Goal: Obtain resource: Obtain resource

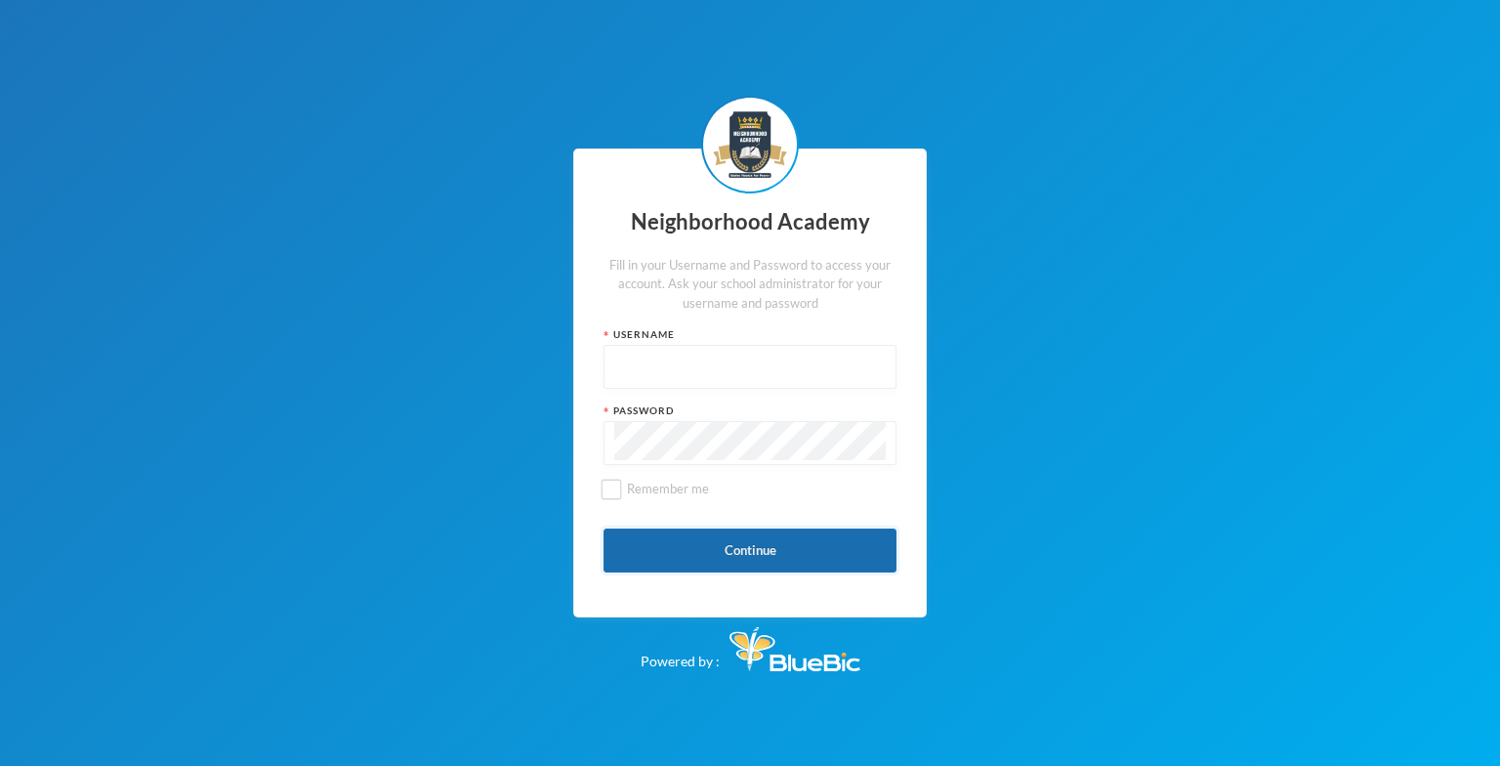
type input "admin"
click at [753, 547] on button "Continue" at bounding box center [750, 550] width 293 height 44
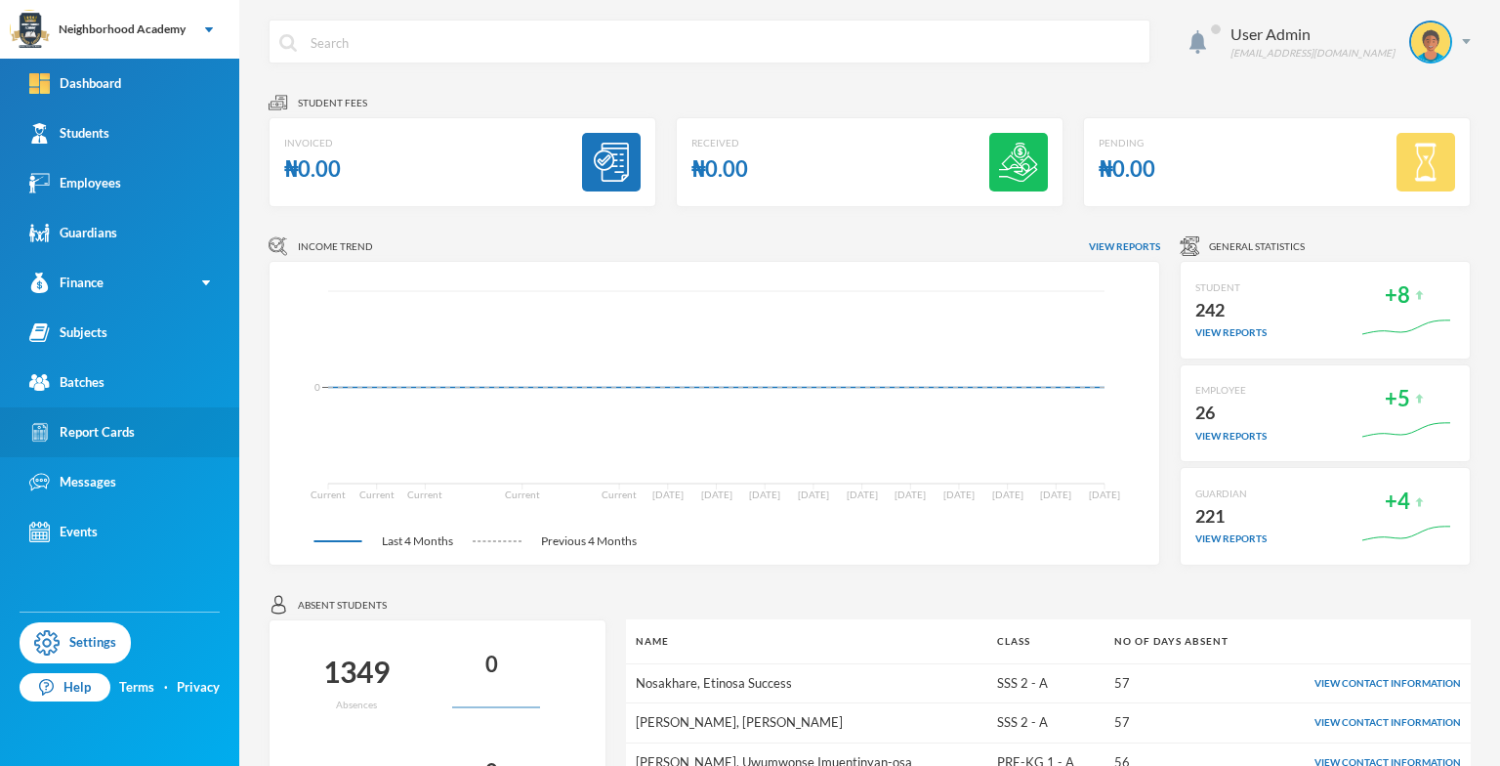
click at [104, 425] on div "Report Cards" at bounding box center [81, 432] width 105 height 21
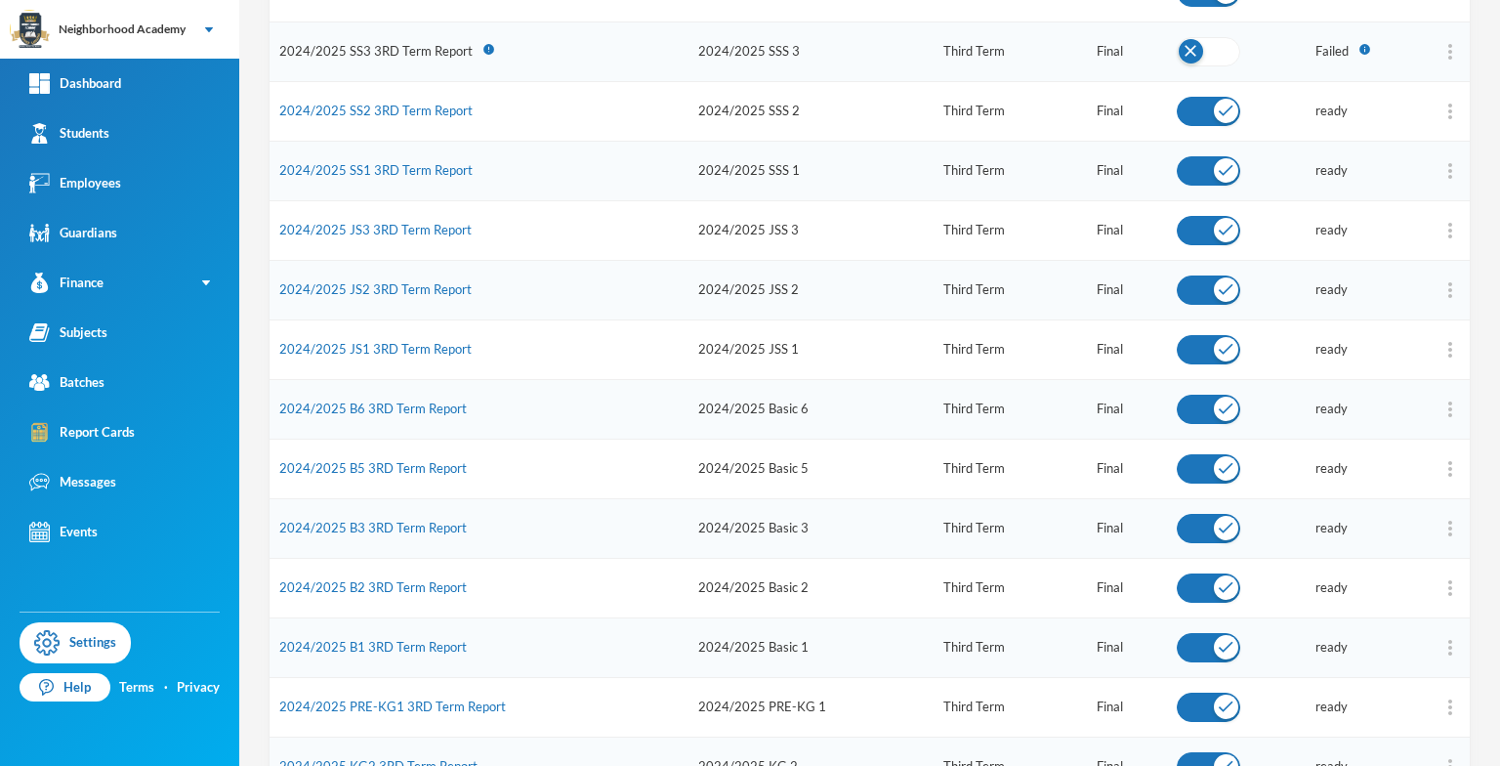
scroll to position [381, 0]
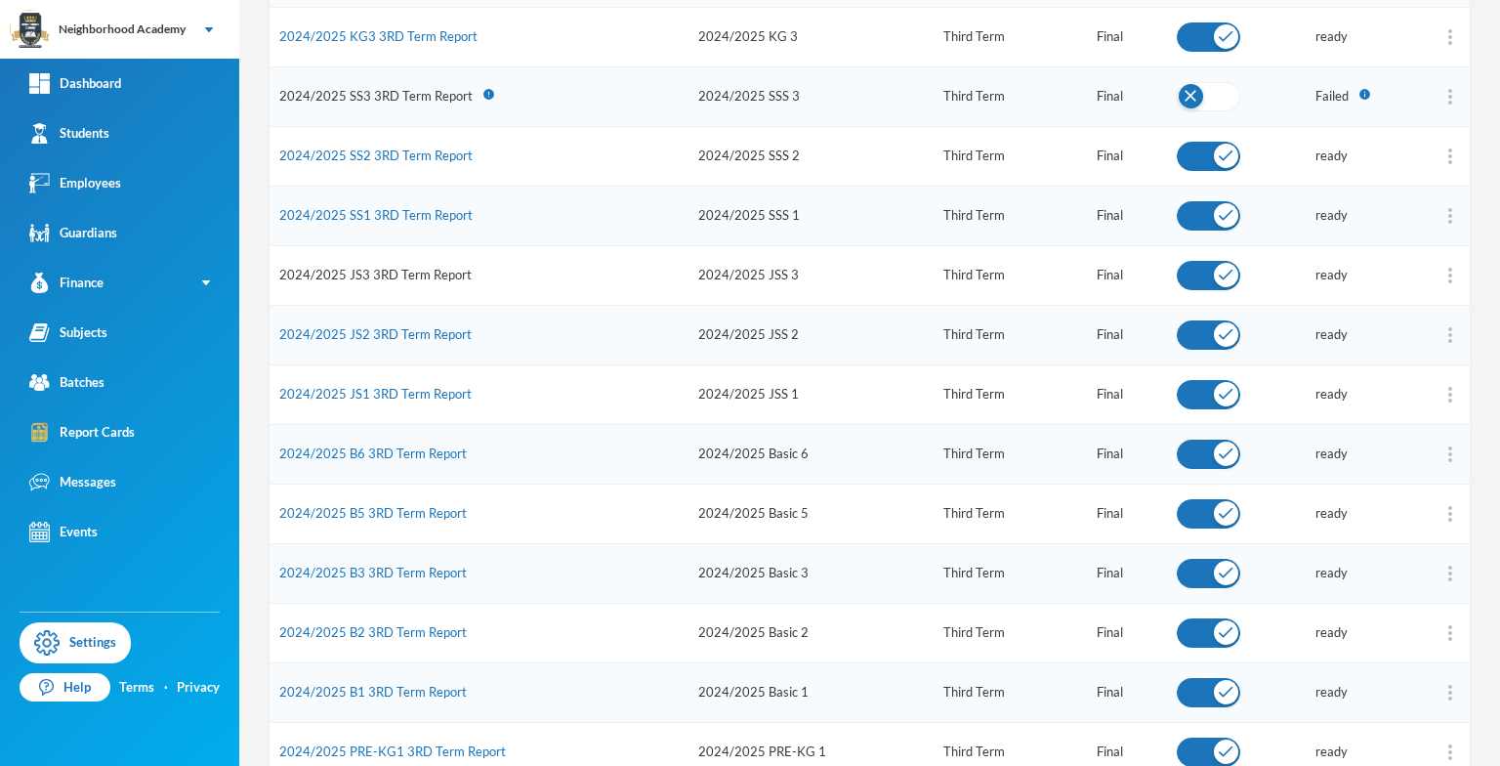
click at [384, 275] on link "2024/2025 JS3 3RD Term Report" at bounding box center [375, 275] width 192 height 16
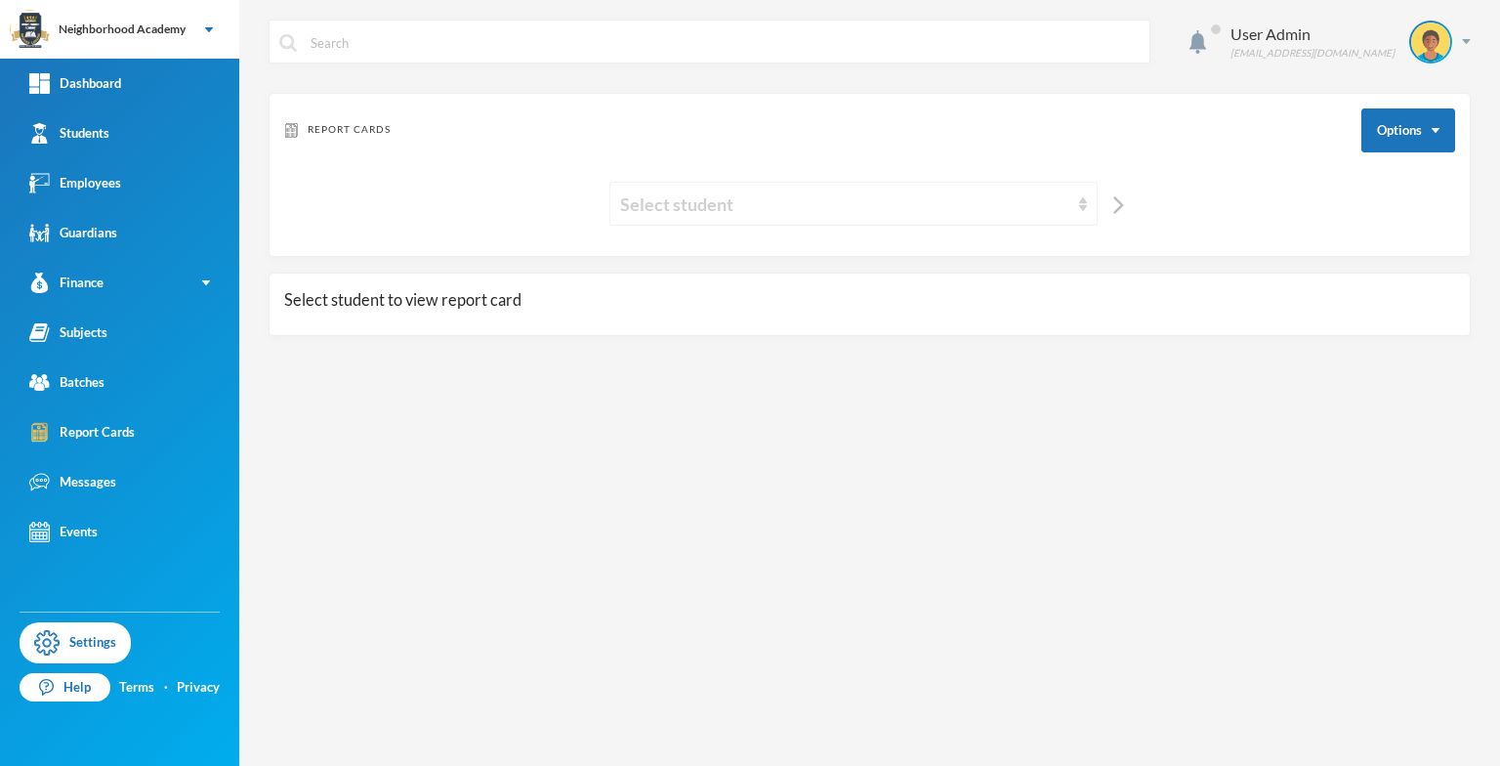
click at [1080, 200] on img at bounding box center [1083, 204] width 8 height 14
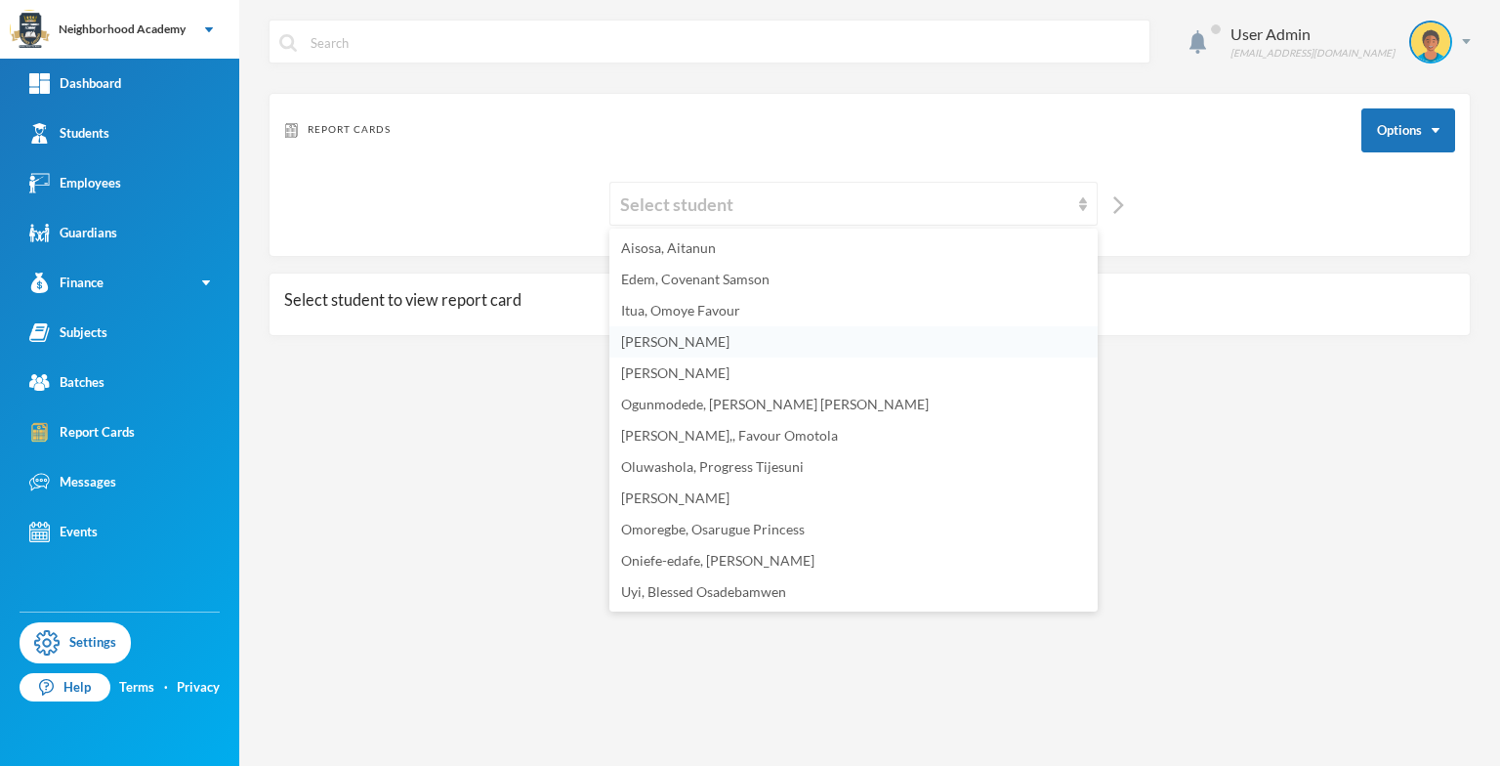
click at [664, 344] on span "[PERSON_NAME]" at bounding box center [675, 341] width 108 height 17
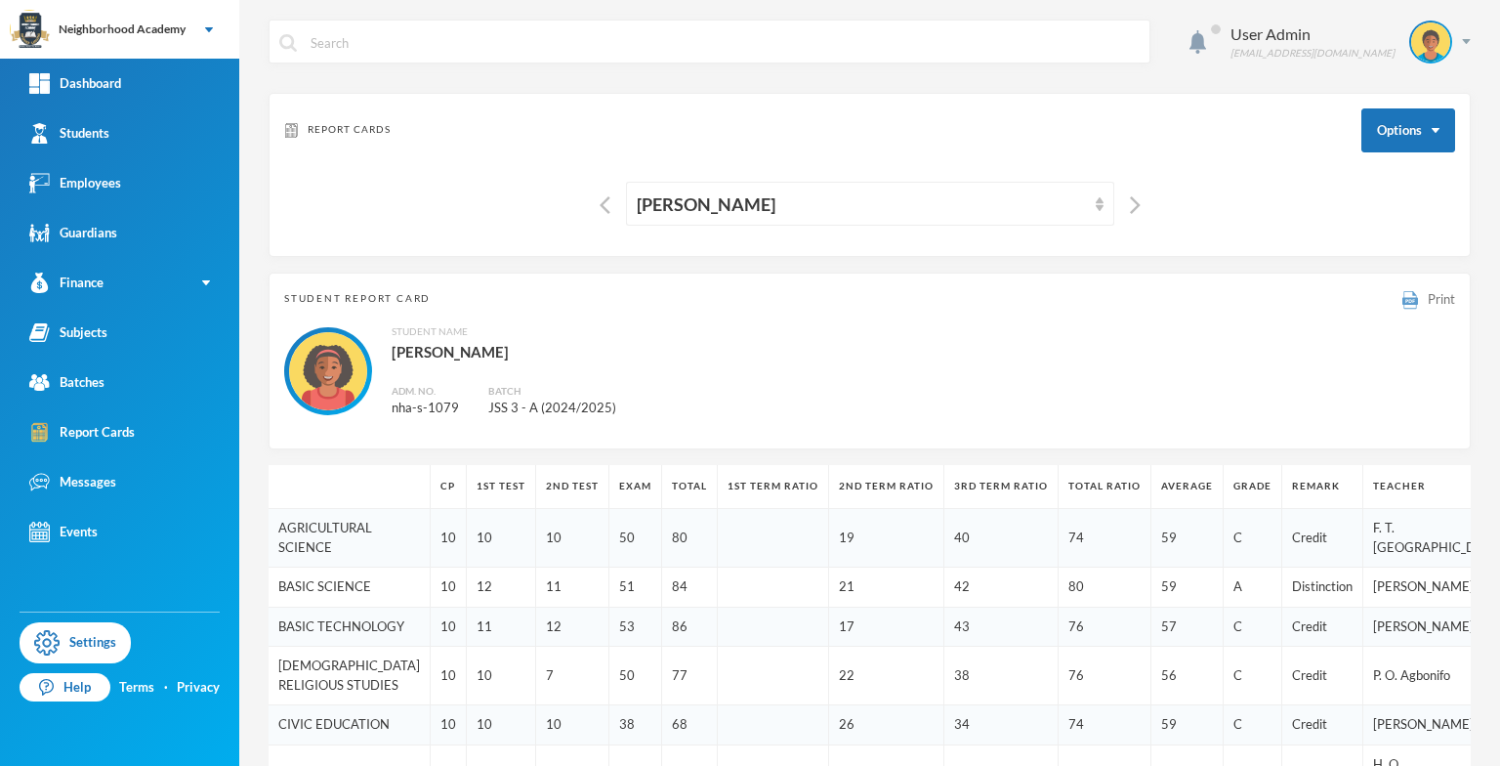
click at [1428, 298] on span "Print" at bounding box center [1441, 299] width 27 height 16
click at [94, 430] on div "Report Cards" at bounding box center [81, 432] width 105 height 21
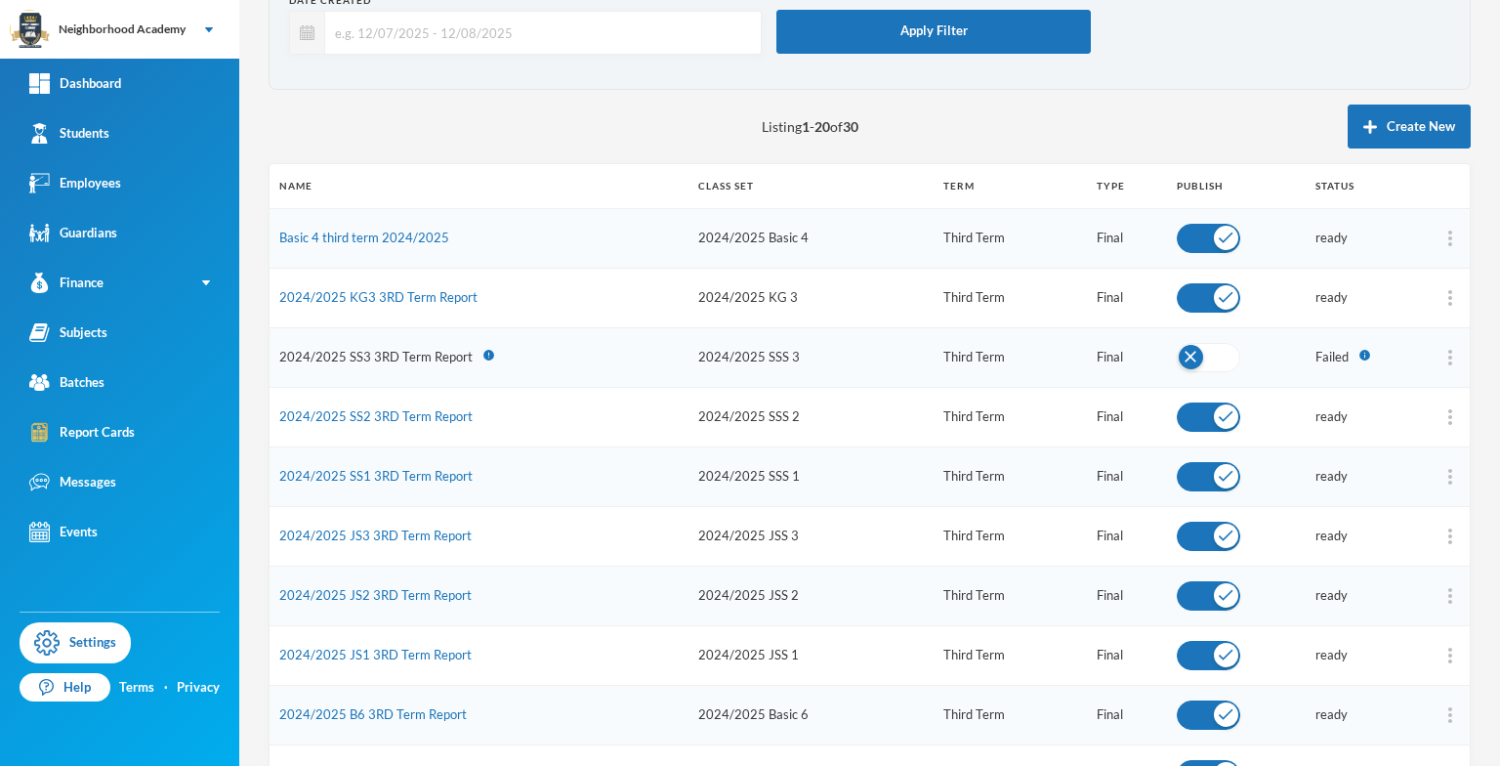
scroll to position [98, 0]
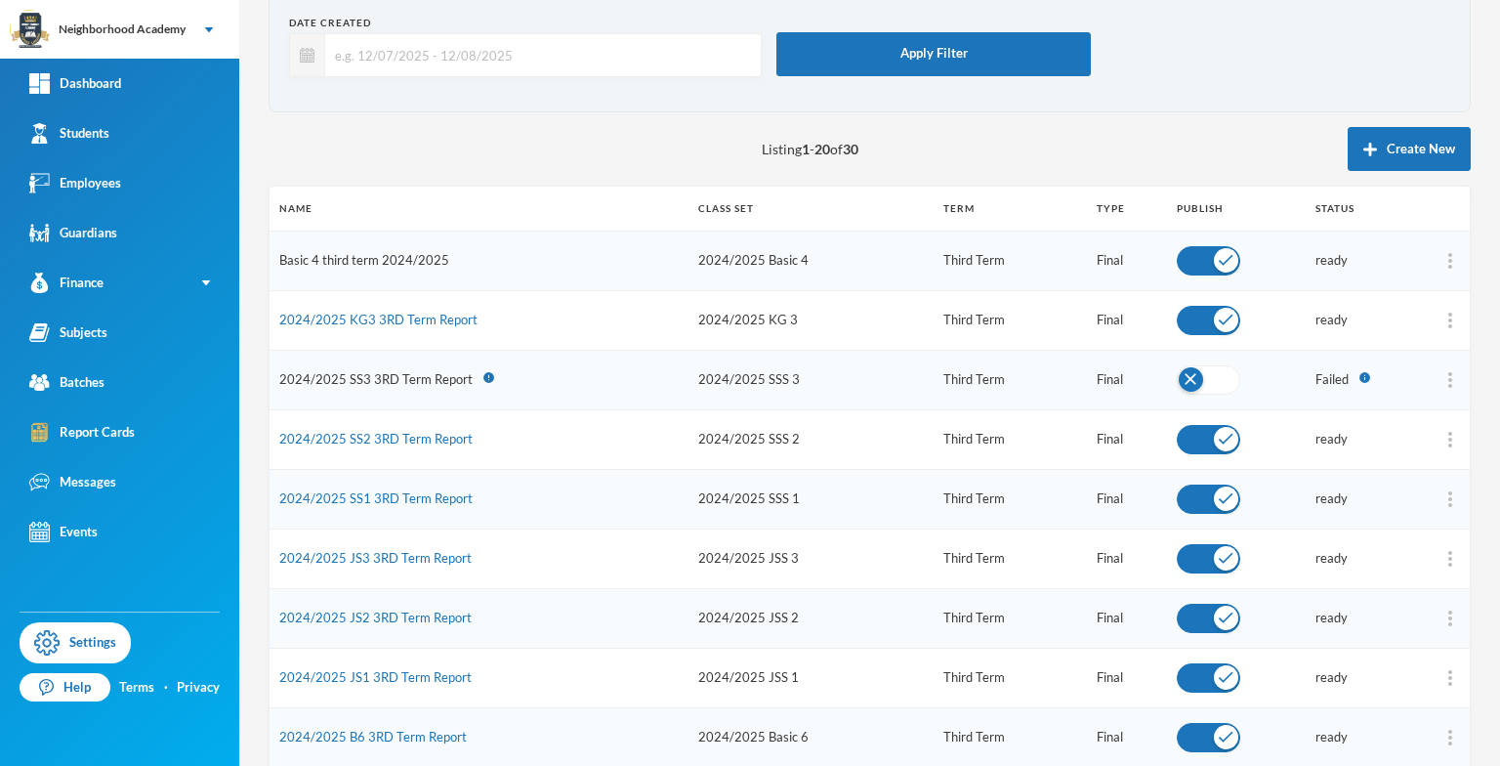
click at [391, 256] on link "Basic 4 third term 2024/2025" at bounding box center [364, 260] width 170 height 16
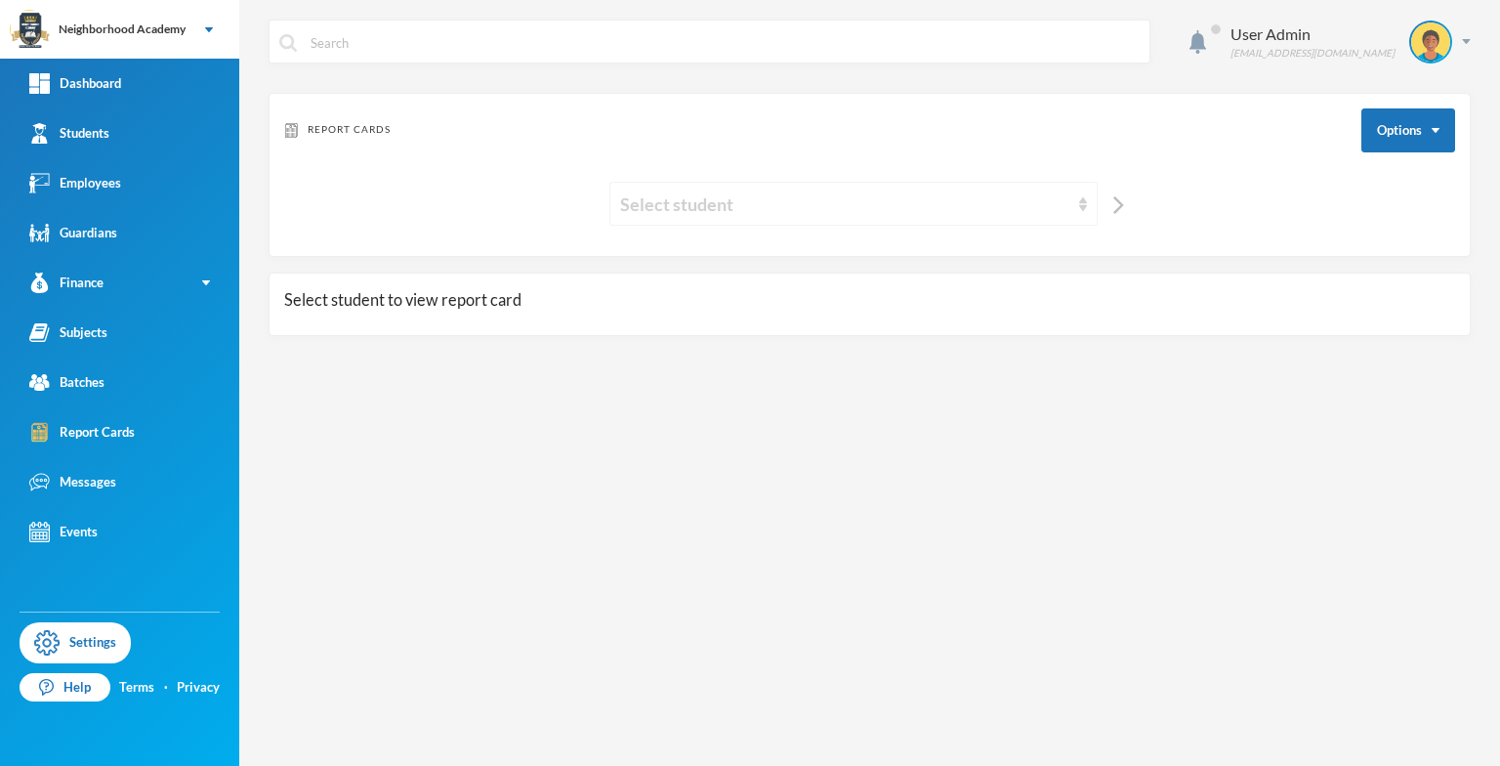
click at [1081, 198] on img at bounding box center [1083, 204] width 8 height 14
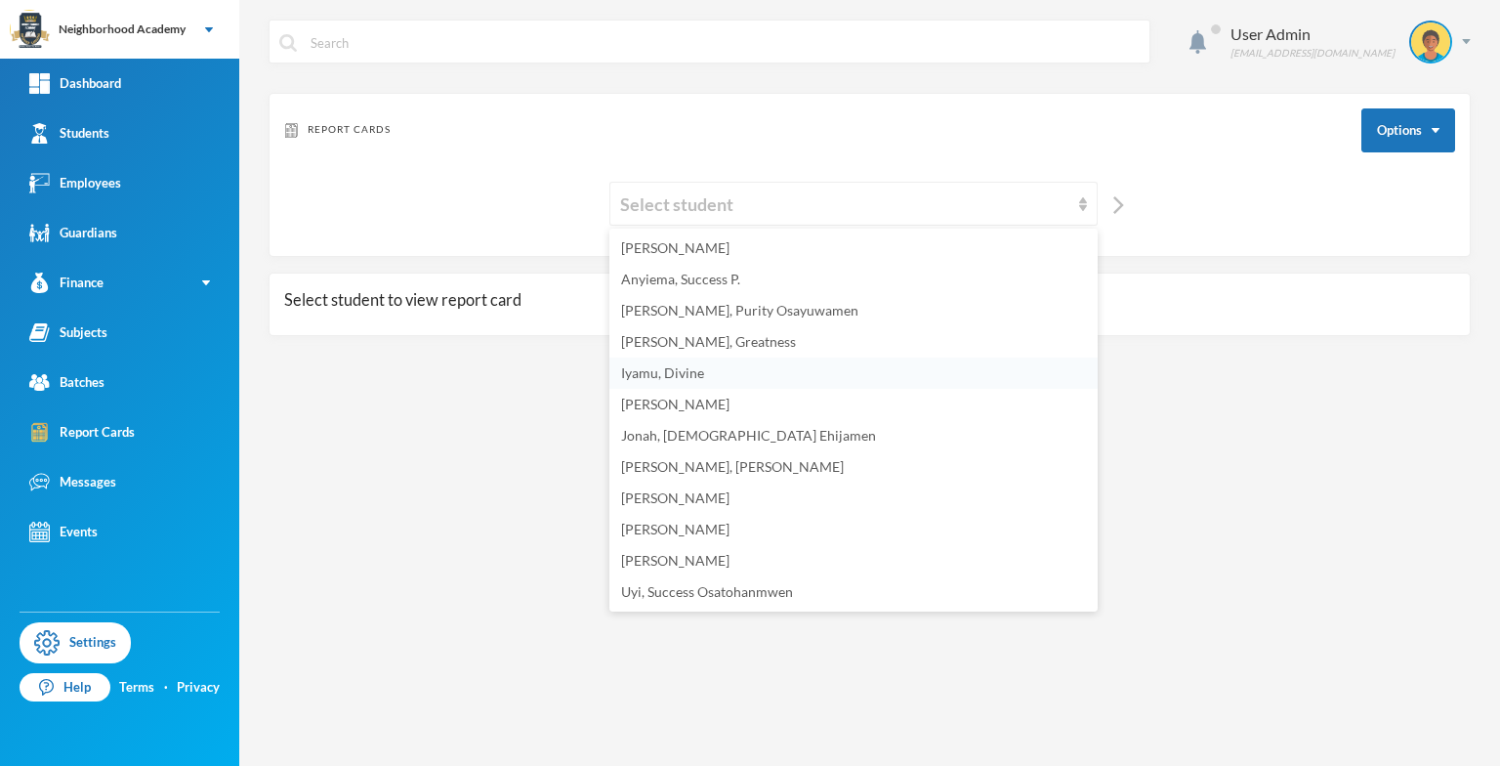
click at [672, 367] on span "Iyamu, Divine" at bounding box center [662, 372] width 83 height 17
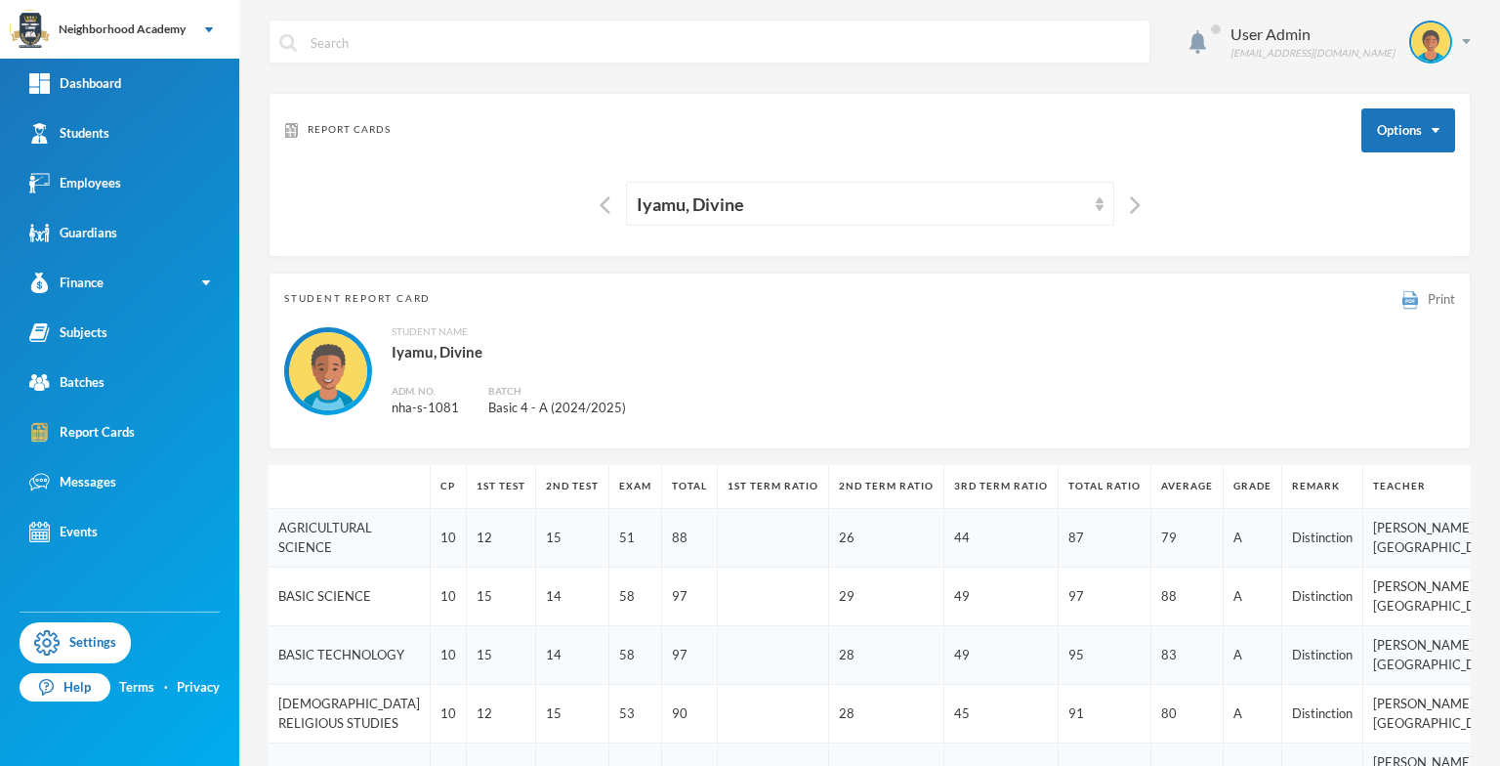
click at [1434, 297] on span "Print" at bounding box center [1441, 299] width 27 height 16
click at [82, 431] on div "Report Cards" at bounding box center [81, 432] width 105 height 21
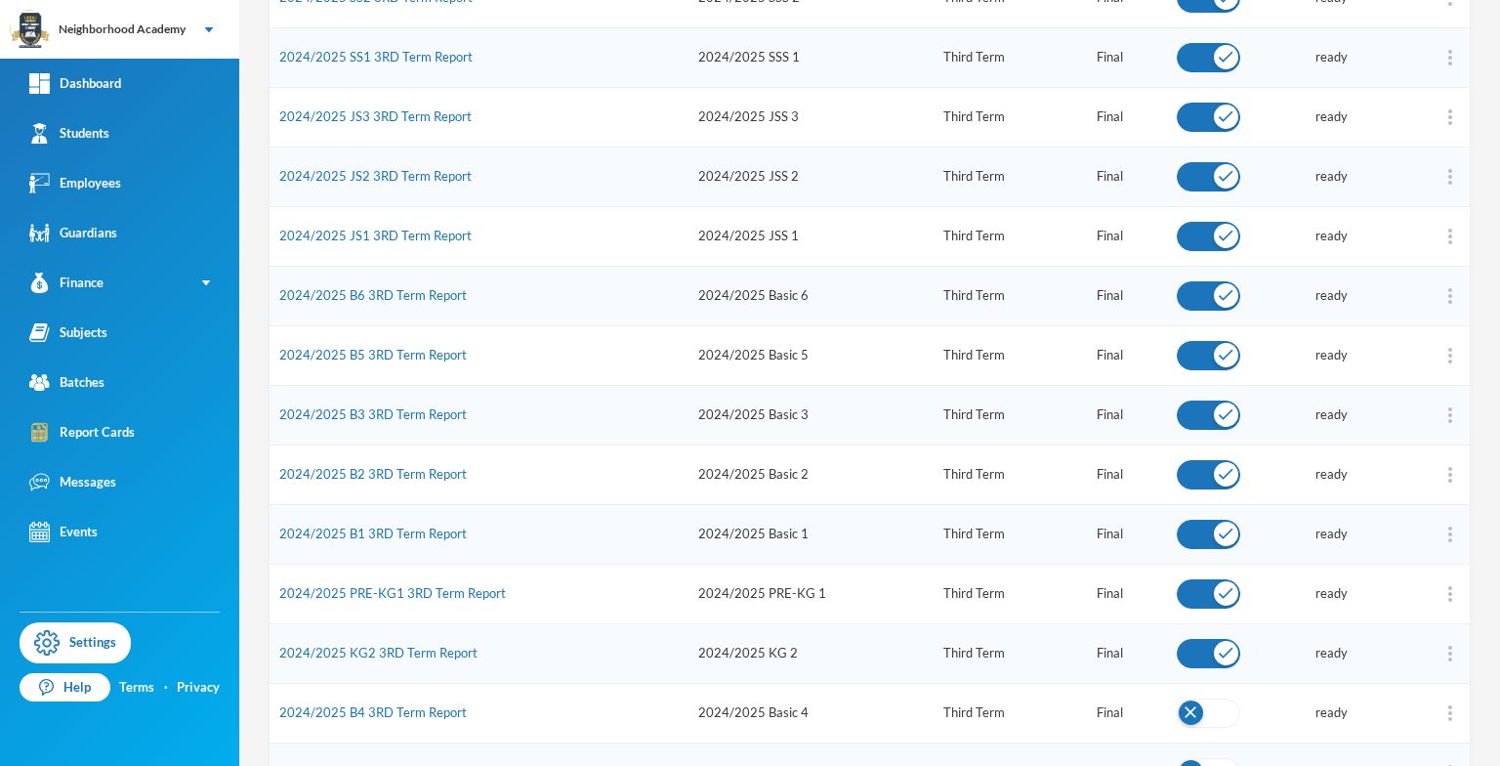
scroll to position [586, 0]
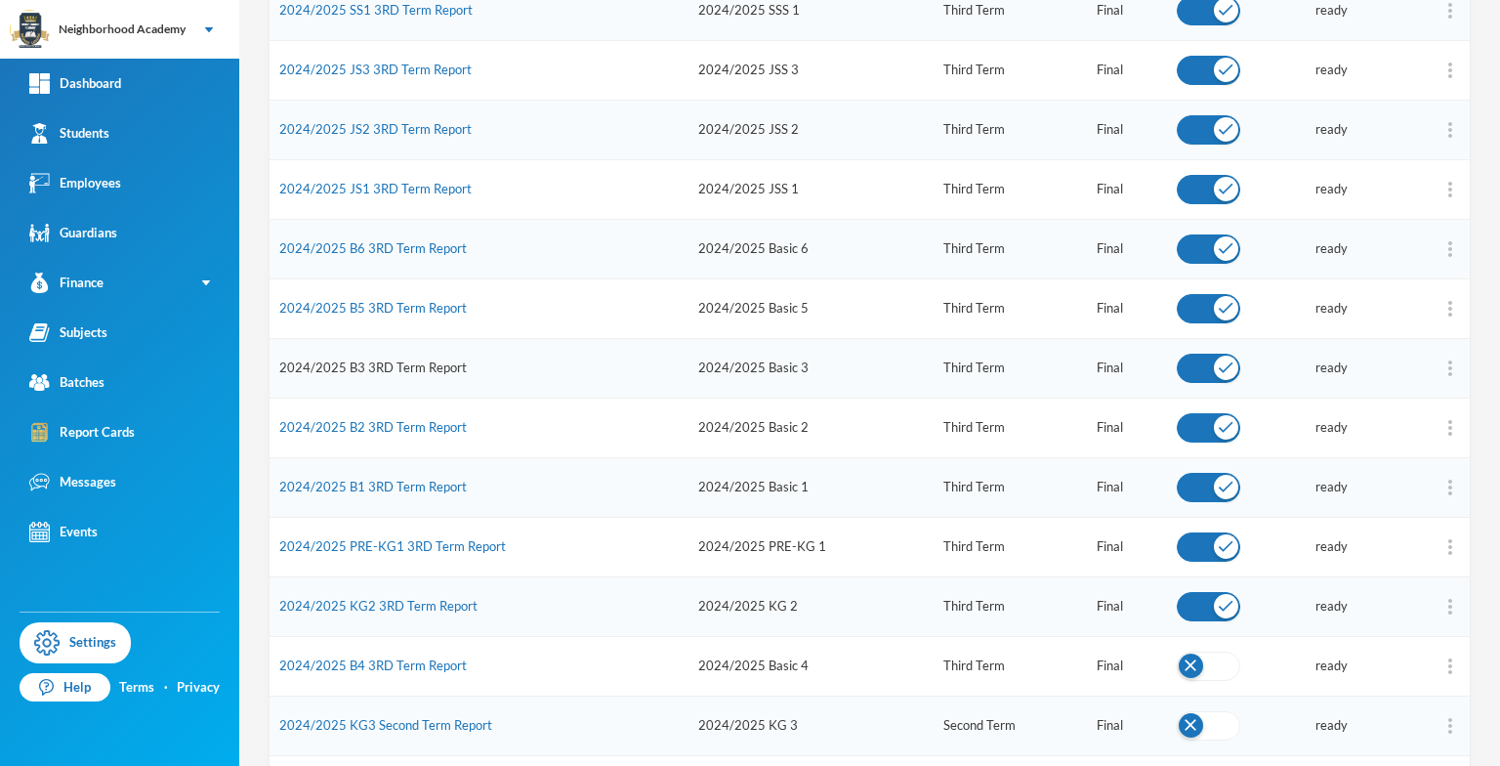
click at [371, 366] on link "2024/2025 B3 3RD Term Report" at bounding box center [373, 367] width 188 height 16
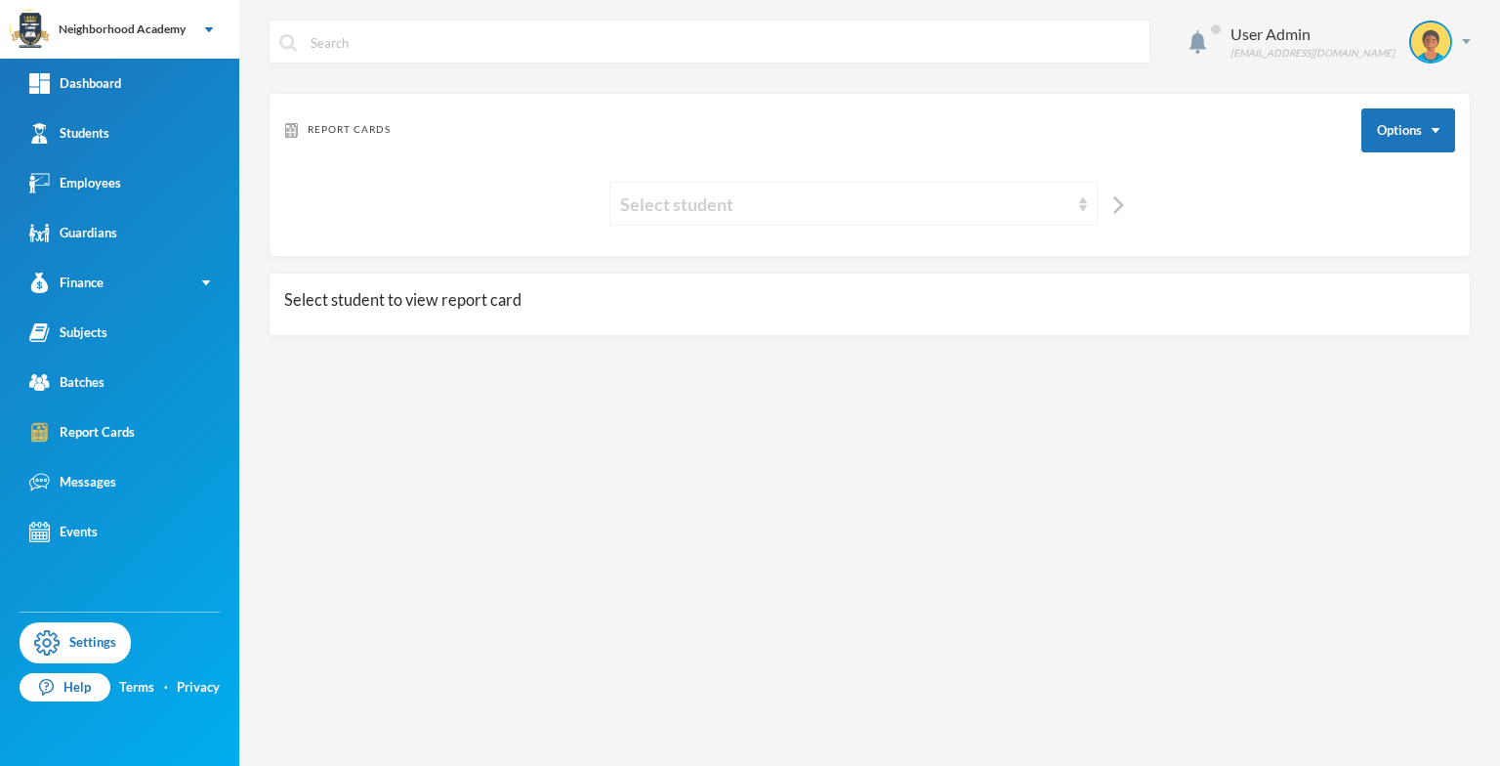
click at [1085, 201] on img at bounding box center [1083, 204] width 8 height 14
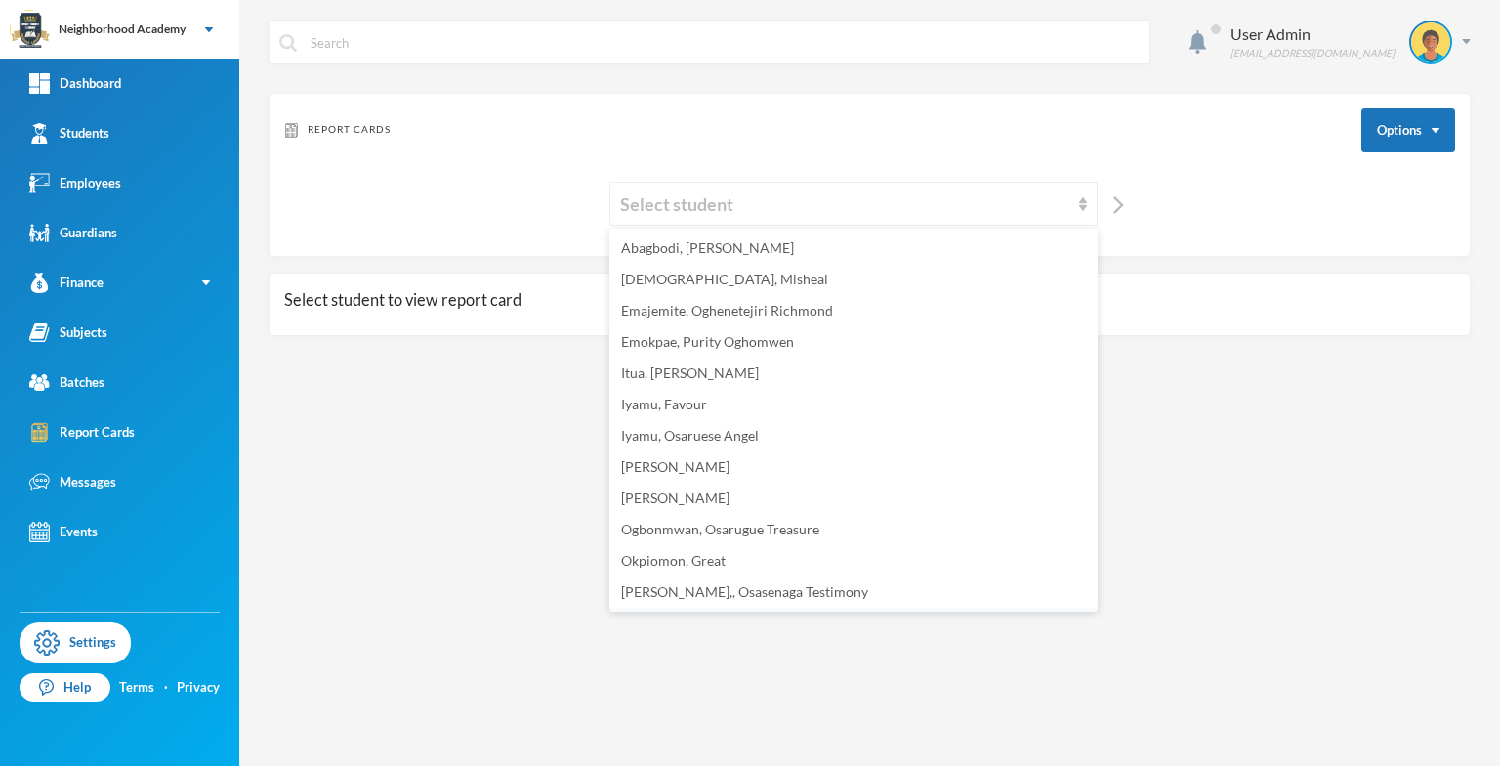
scroll to position [27, 0]
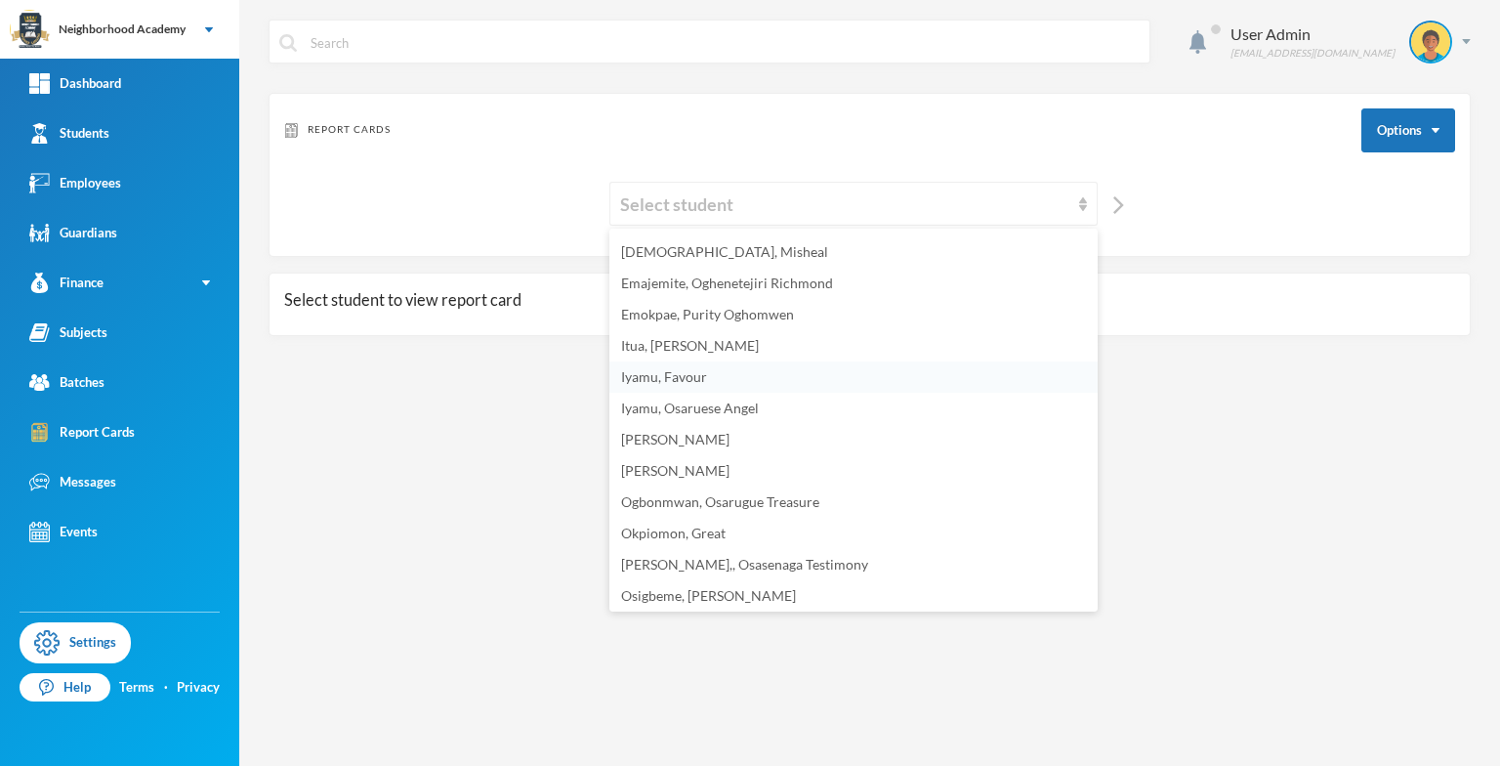
click at [701, 377] on span "Iyamu, Favour" at bounding box center [664, 376] width 86 height 17
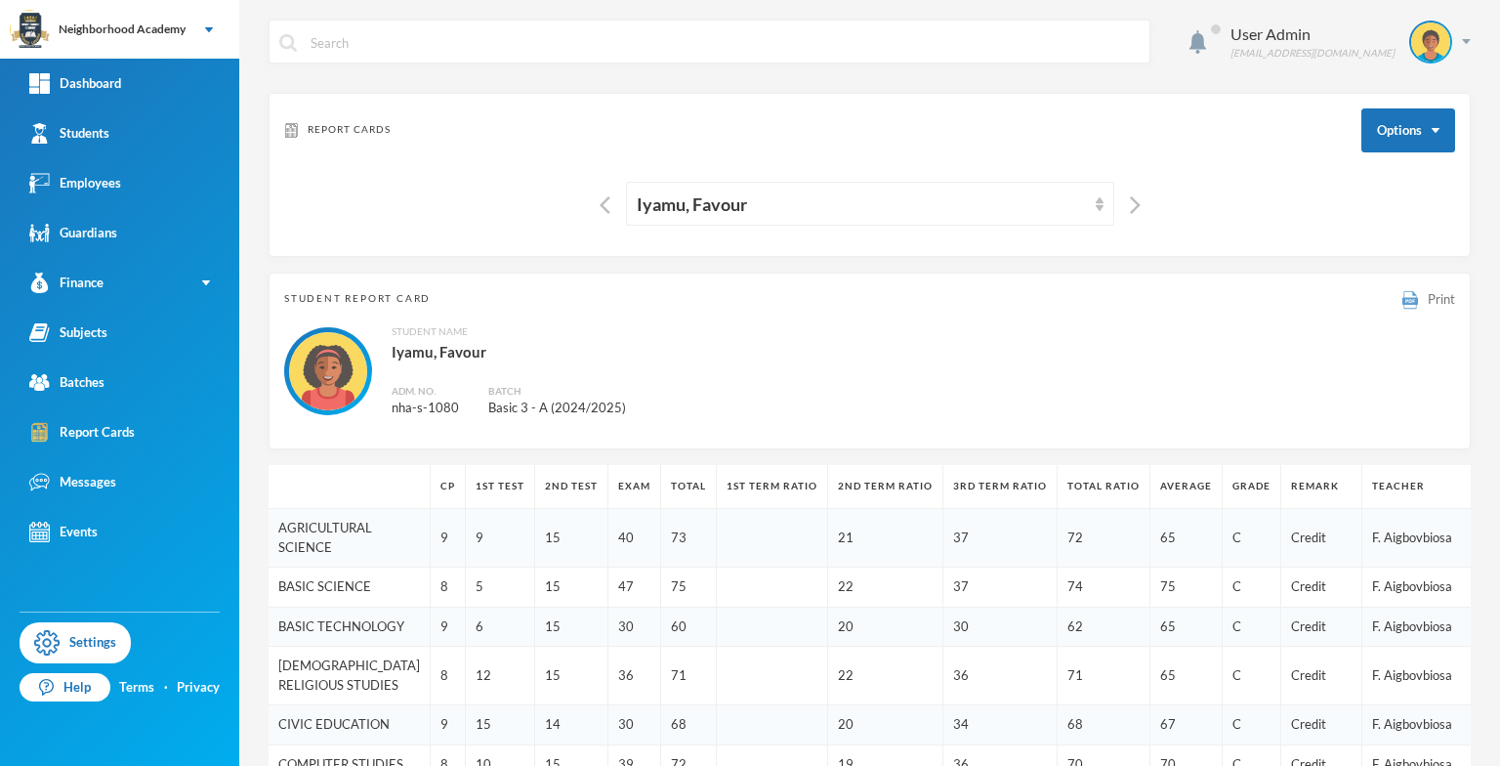
click at [1411, 293] on div "Print" at bounding box center [1428, 298] width 53 height 21
